Goal: Transaction & Acquisition: Purchase product/service

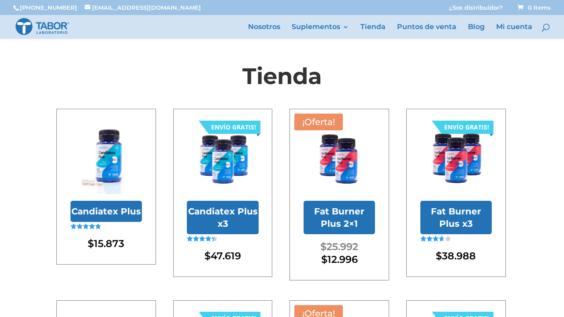
scroll to position [230, 0]
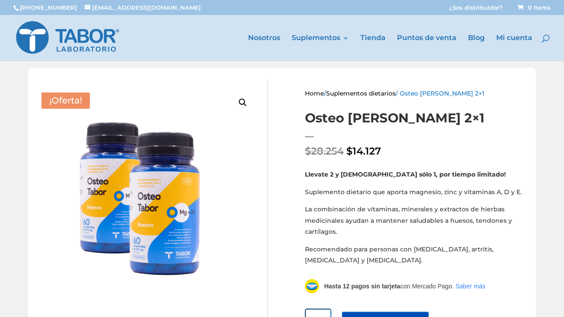
scroll to position [4, 0]
